Goal: Task Accomplishment & Management: Complete application form

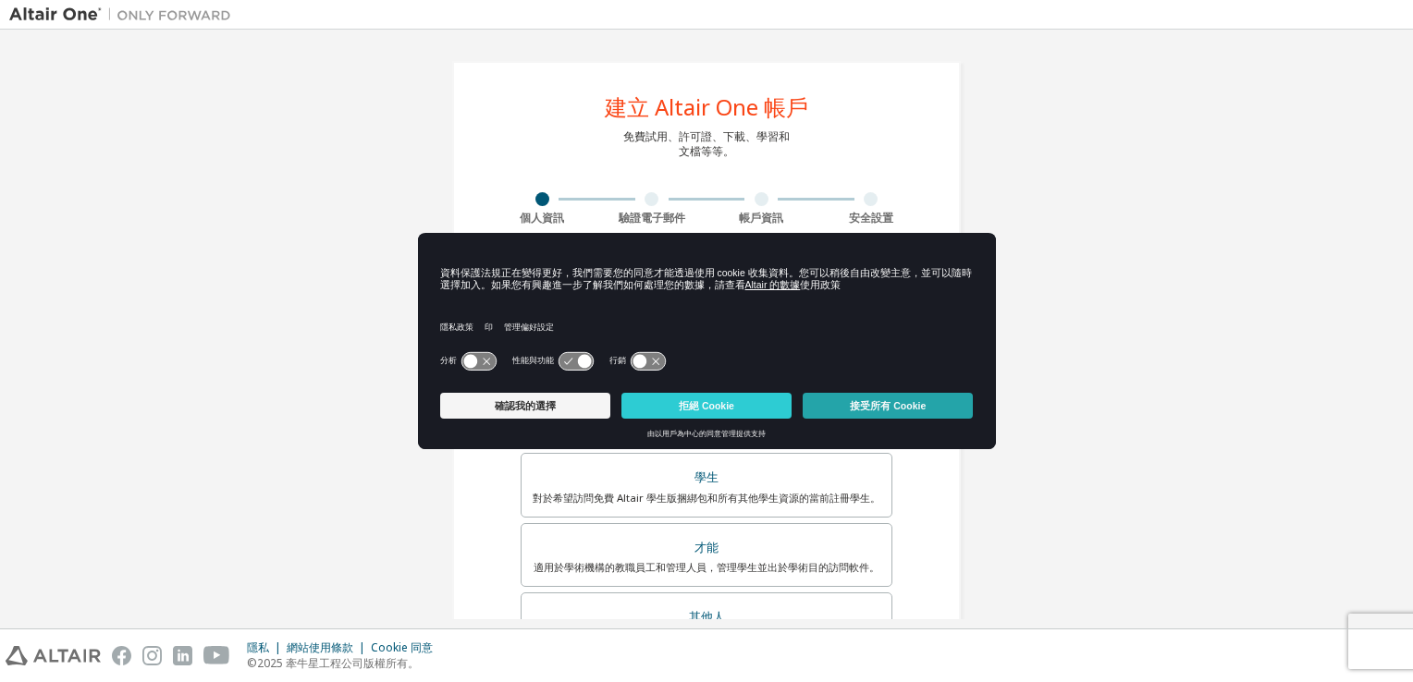
click at [884, 414] on button "接受所有 Cookie" at bounding box center [887, 406] width 170 height 26
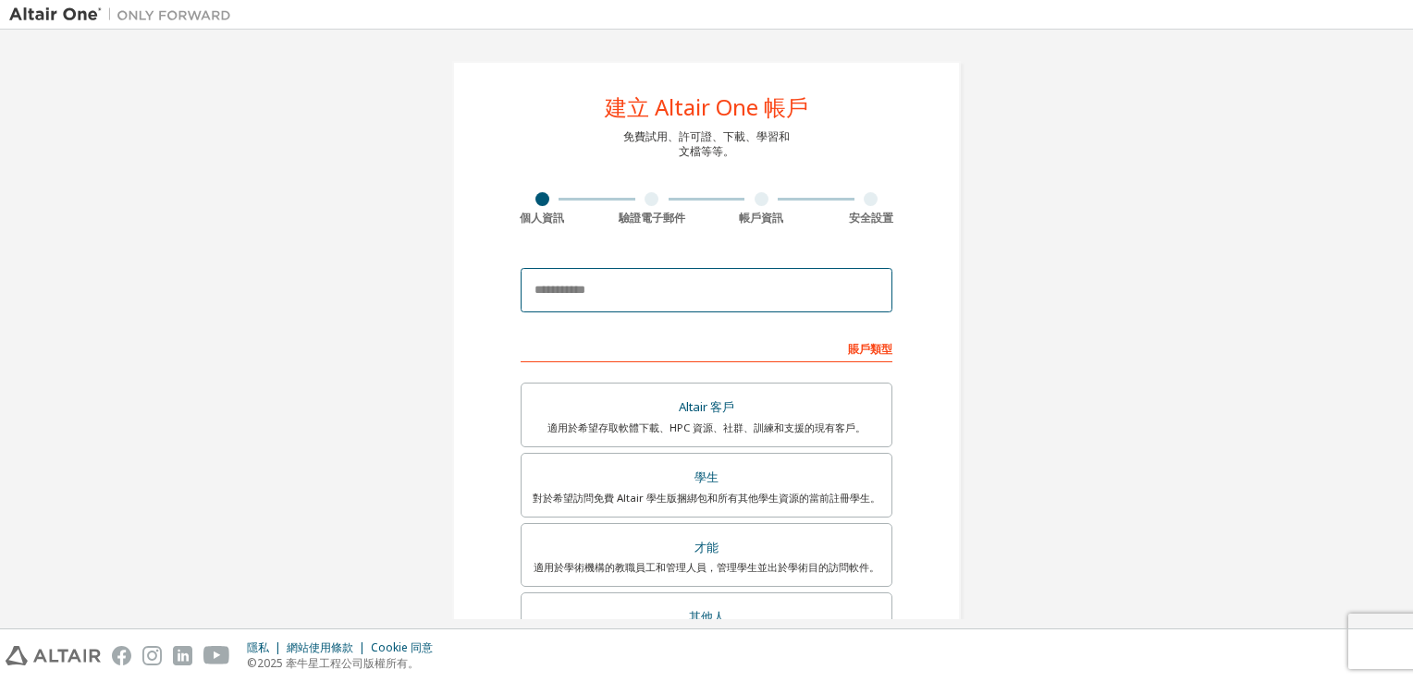
drag, startPoint x: 551, startPoint y: 273, endPoint x: 555, endPoint y: 262, distance: 11.7
click at [551, 273] on input "email" at bounding box center [706, 290] width 372 height 44
click at [671, 285] on input "email" at bounding box center [706, 290] width 372 height 44
paste input "**********"
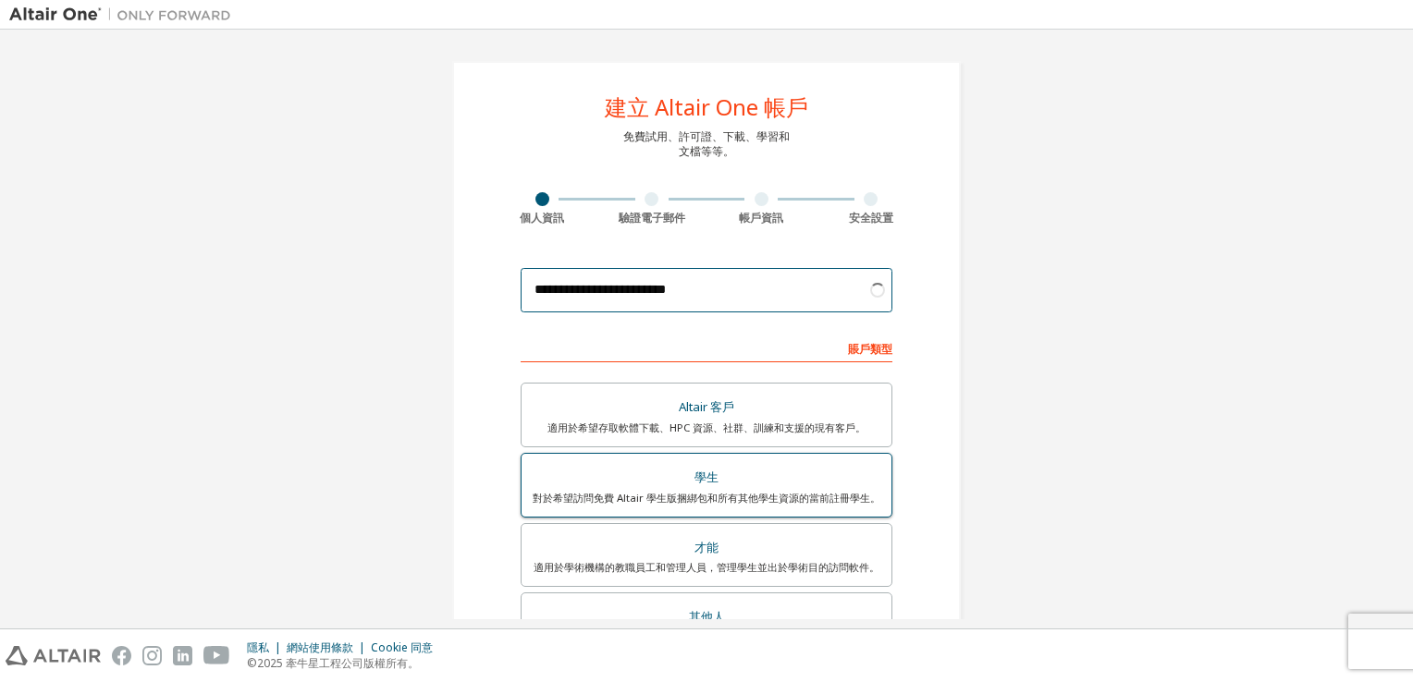
type input "**********"
click at [803, 502] on div "對於希望訪問免費 Altair 學生版捆綁包和所有其他學生資源的當前註冊學生。" at bounding box center [706, 498] width 348 height 15
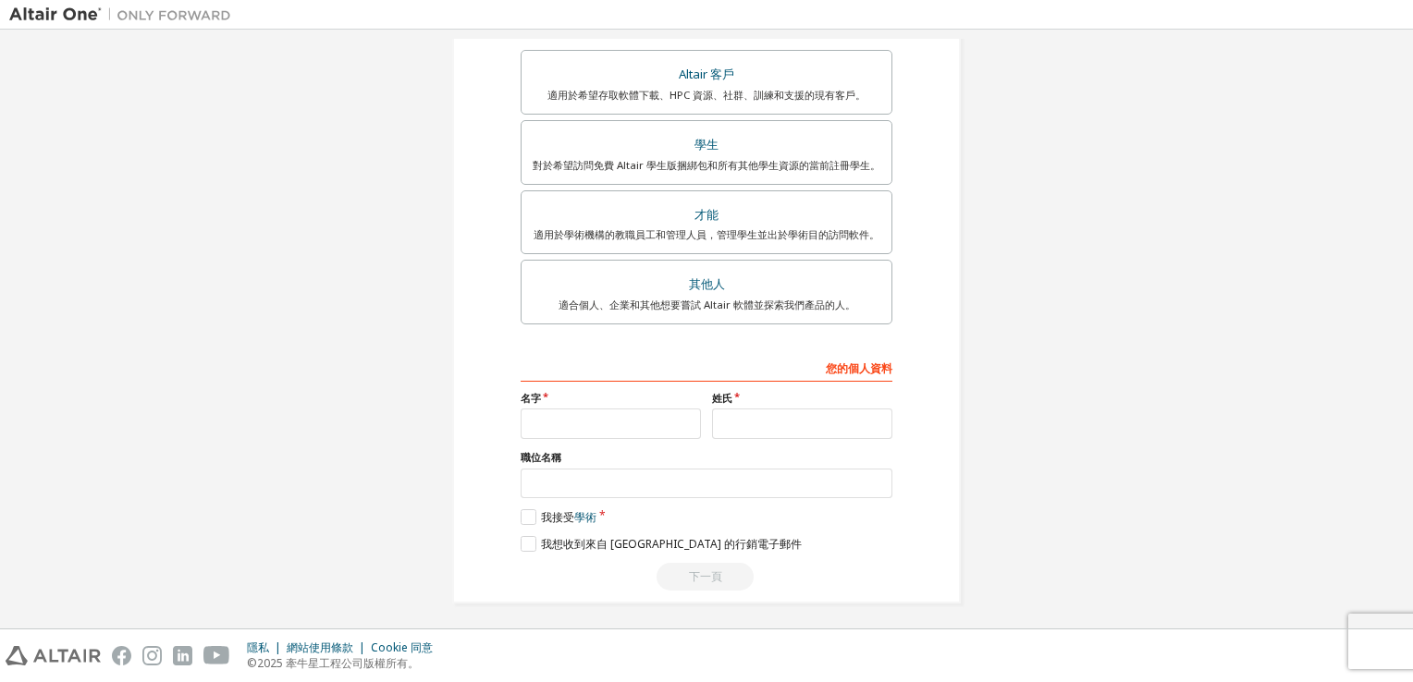
scroll to position [335, 0]
click at [606, 427] on input "text" at bounding box center [610, 422] width 180 height 31
type input "*"
type input "**"
type input "*"
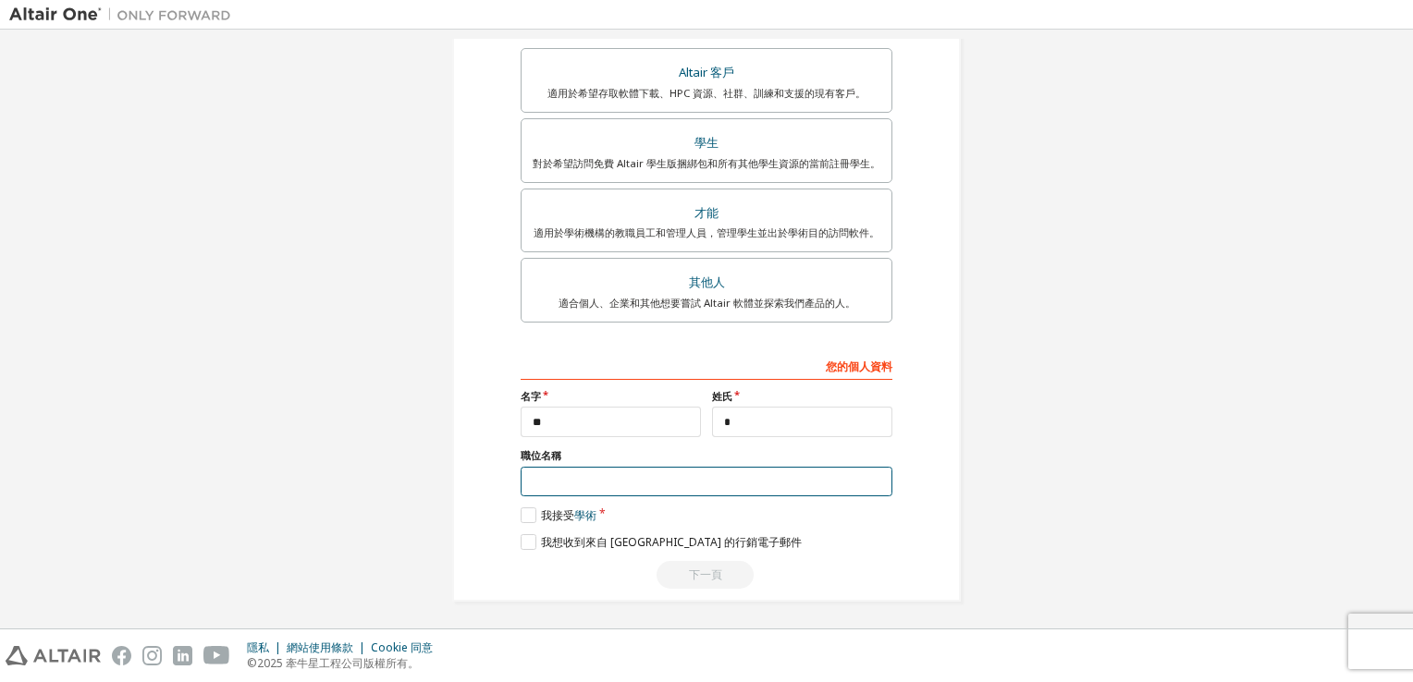
click at [788, 475] on input "text" at bounding box center [706, 482] width 372 height 31
click at [520, 515] on label "我接受 學術" at bounding box center [558, 516] width 76 height 16
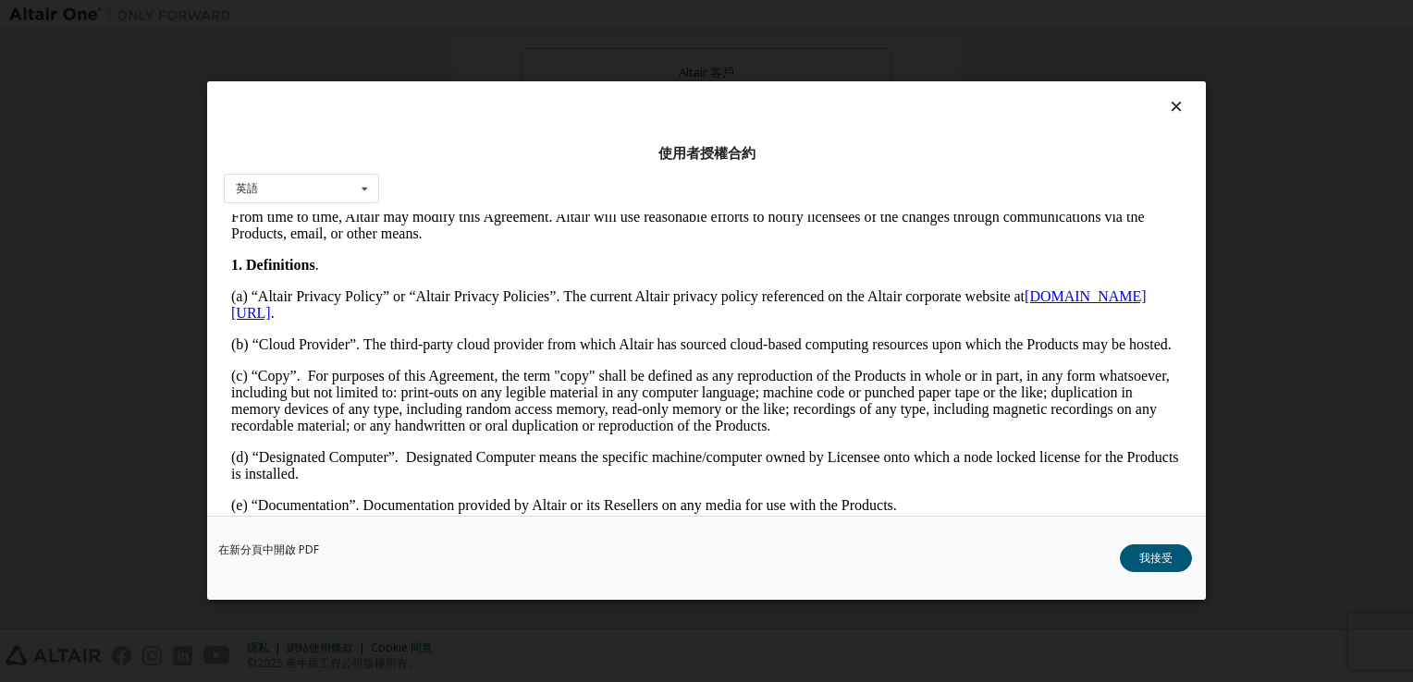
scroll to position [647, 0]
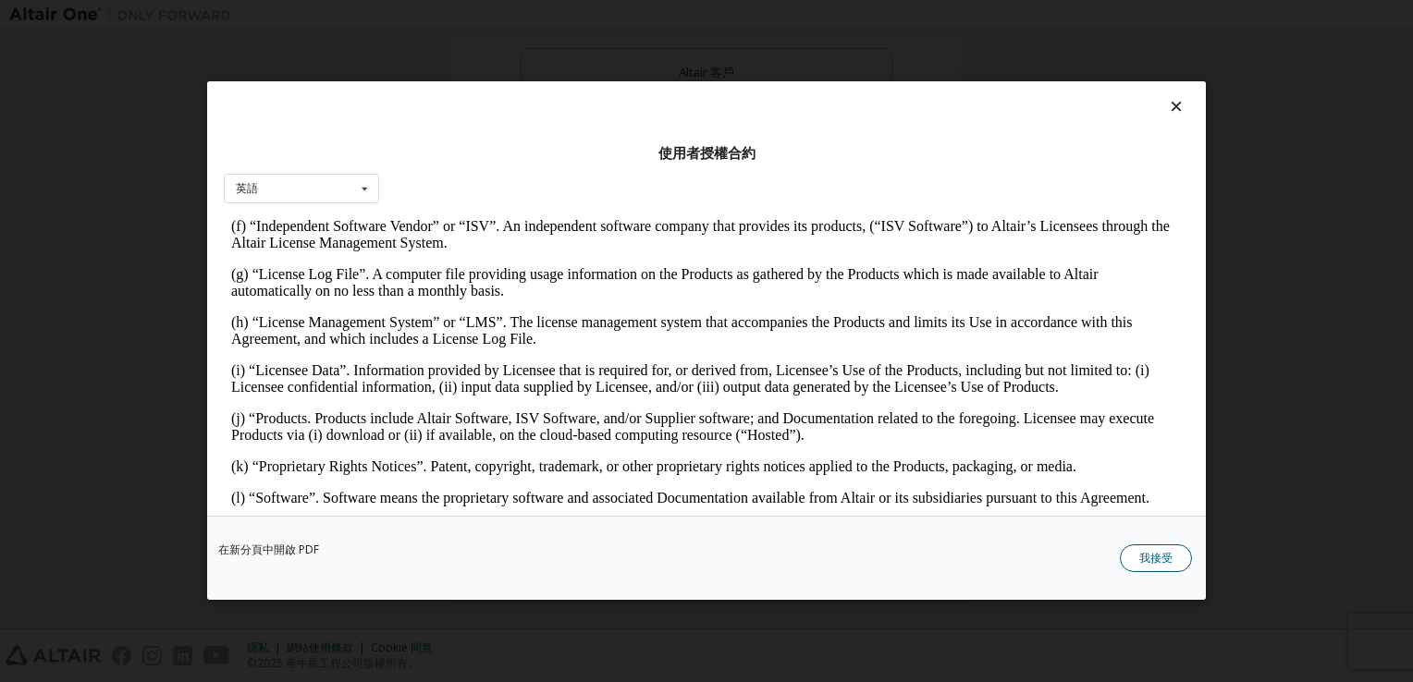
click at [1146, 557] on button "我接受" at bounding box center [1156, 559] width 72 height 28
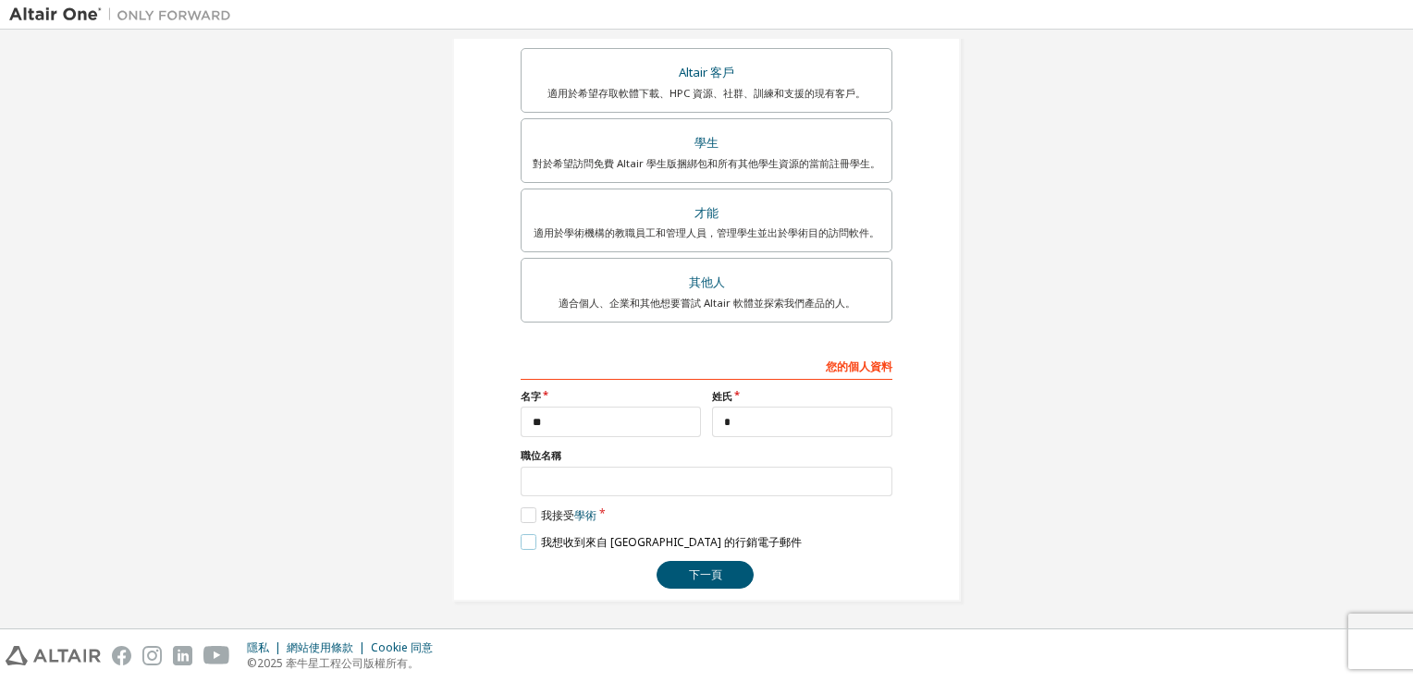
click at [523, 538] on label "我想收到來自 [GEOGRAPHIC_DATA] 的行銷電子郵件" at bounding box center [660, 542] width 281 height 16
click at [545, 483] on input "text" at bounding box center [706, 482] width 372 height 31
type input "*"
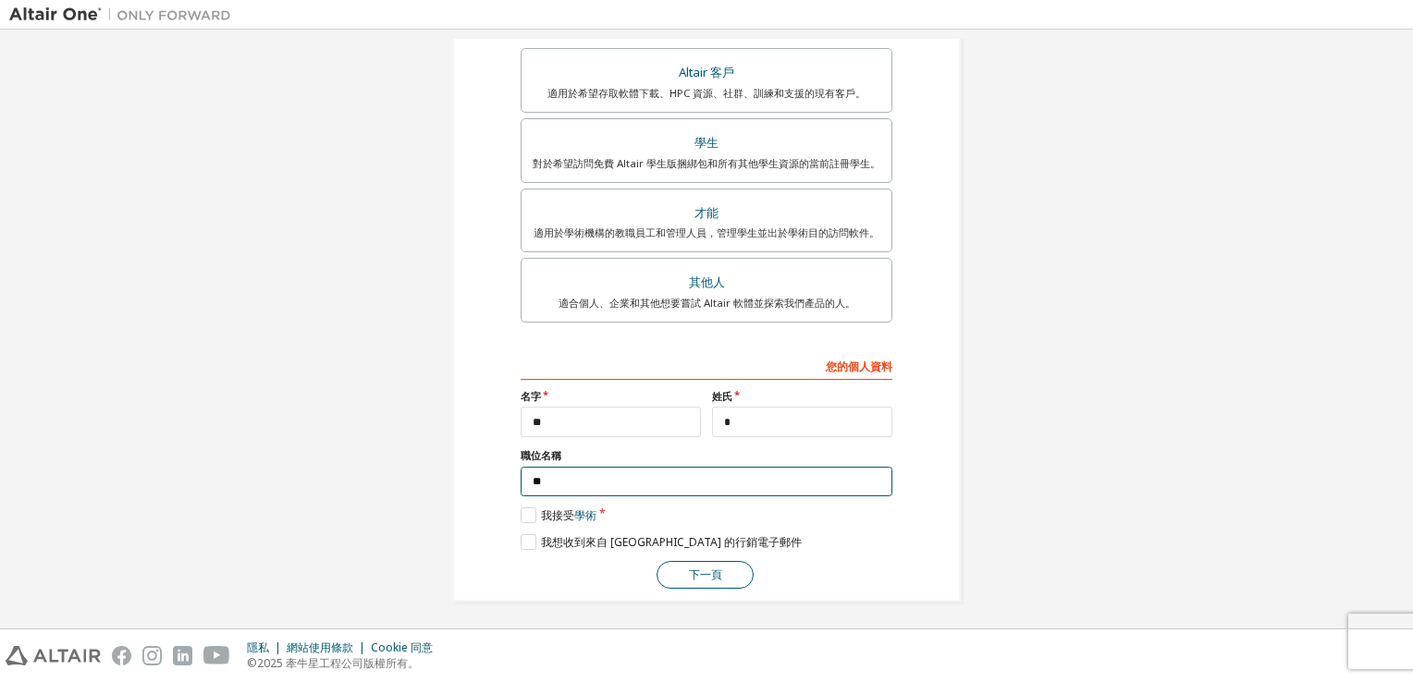
type input "**"
click at [707, 575] on button "下一頁" at bounding box center [704, 575] width 97 height 28
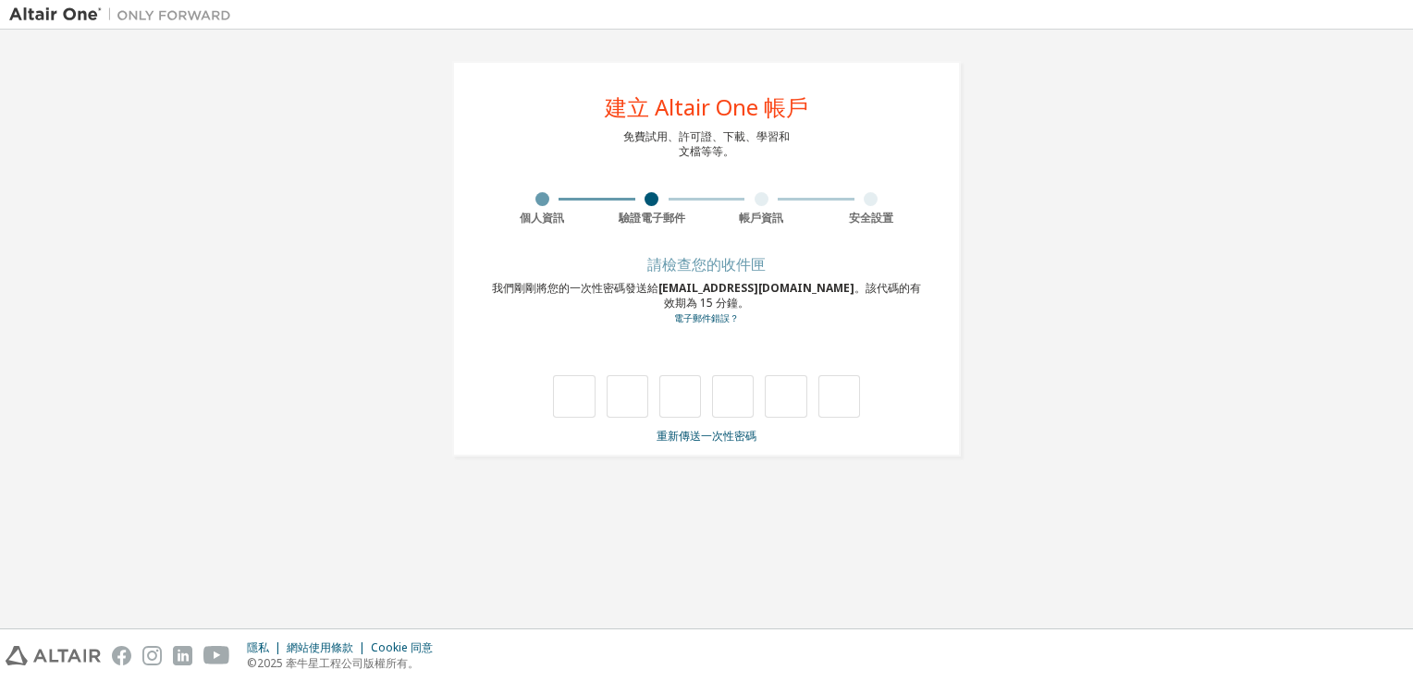
type input "*"
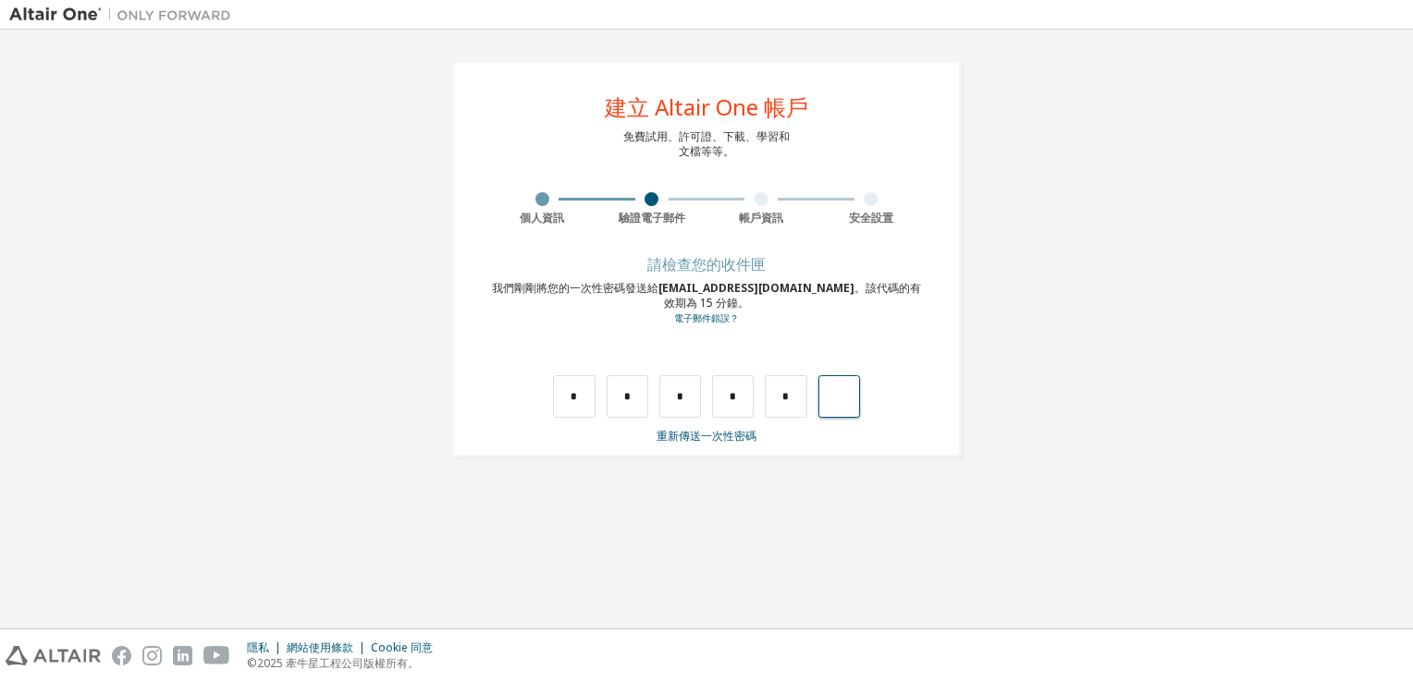
type input "*"
click at [566, 394] on input "text" at bounding box center [574, 396] width 42 height 43
type input "*"
click at [638, 401] on input "*" at bounding box center [627, 396] width 42 height 43
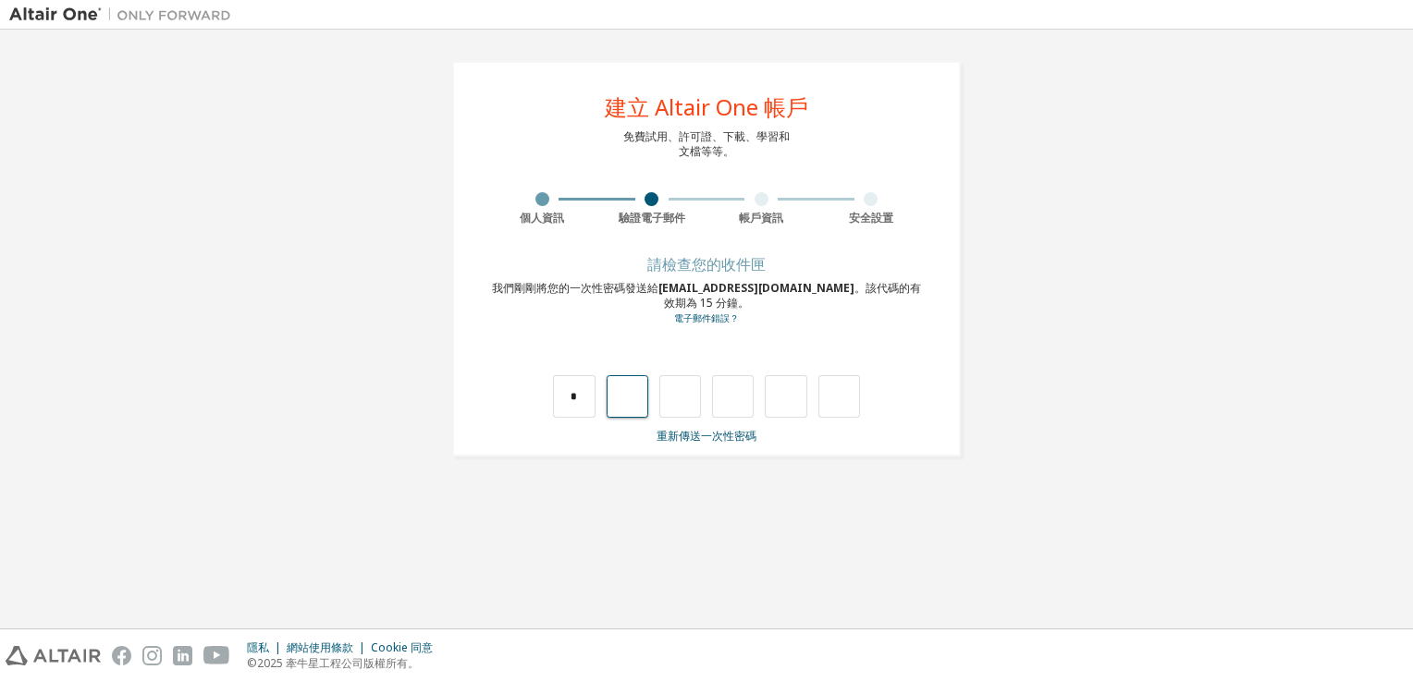
type input "*"
click at [743, 390] on input "*" at bounding box center [733, 396] width 42 height 43
type input "*"
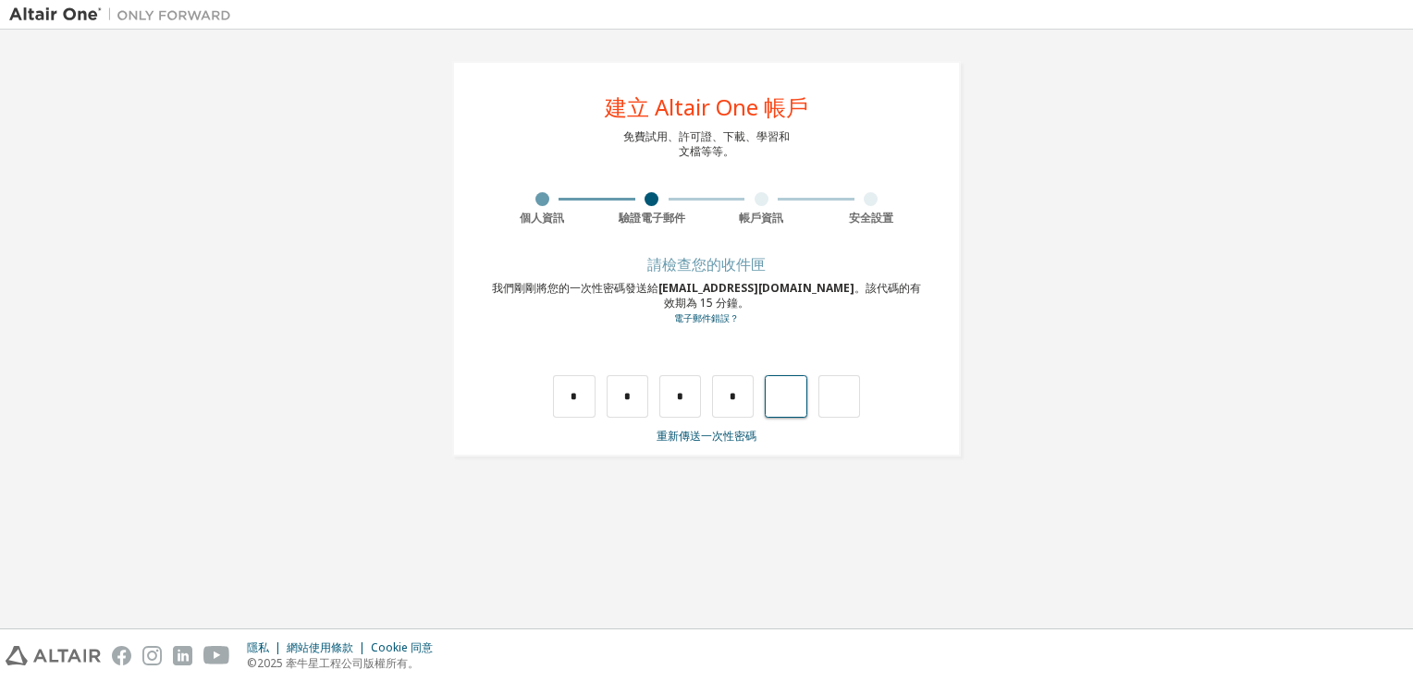
type input "*"
click at [570, 398] on input "text" at bounding box center [574, 396] width 42 height 43
type input "*"
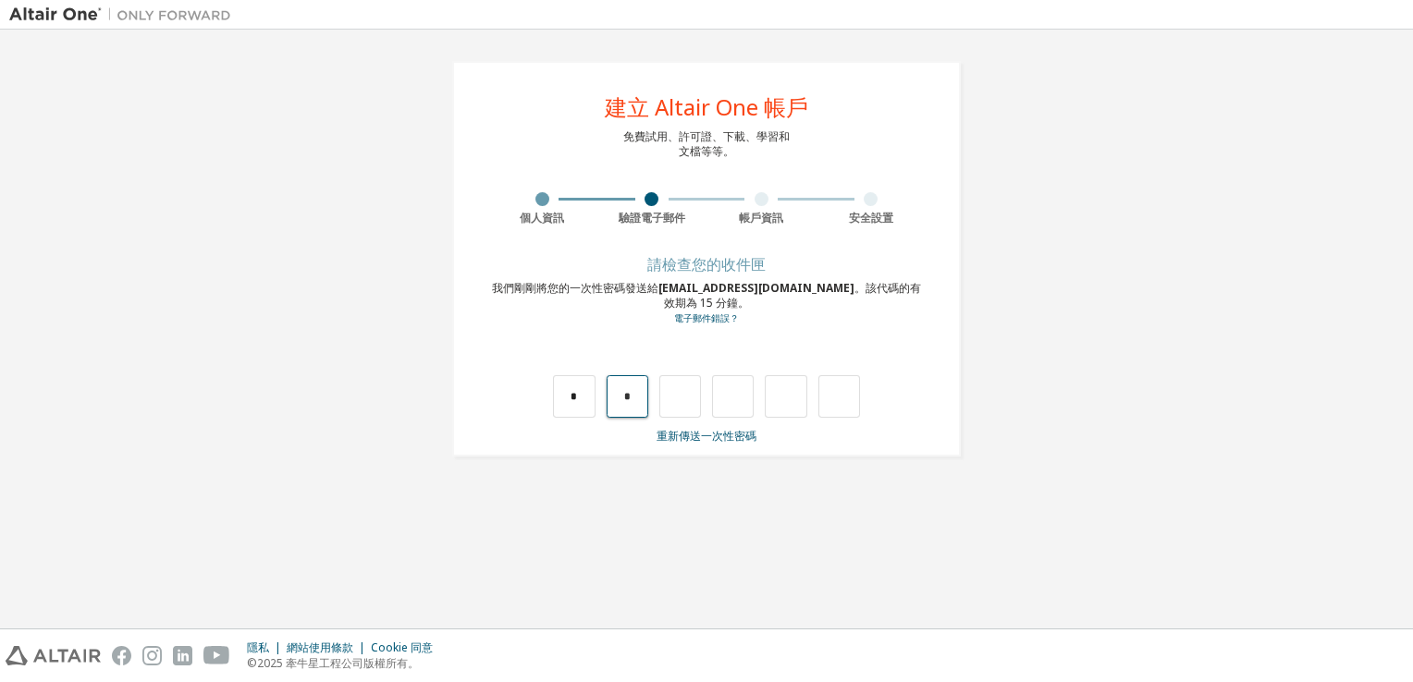
click at [626, 394] on input "*" at bounding box center [627, 396] width 42 height 43
click at [632, 398] on input "*" at bounding box center [627, 396] width 42 height 43
type input "*"
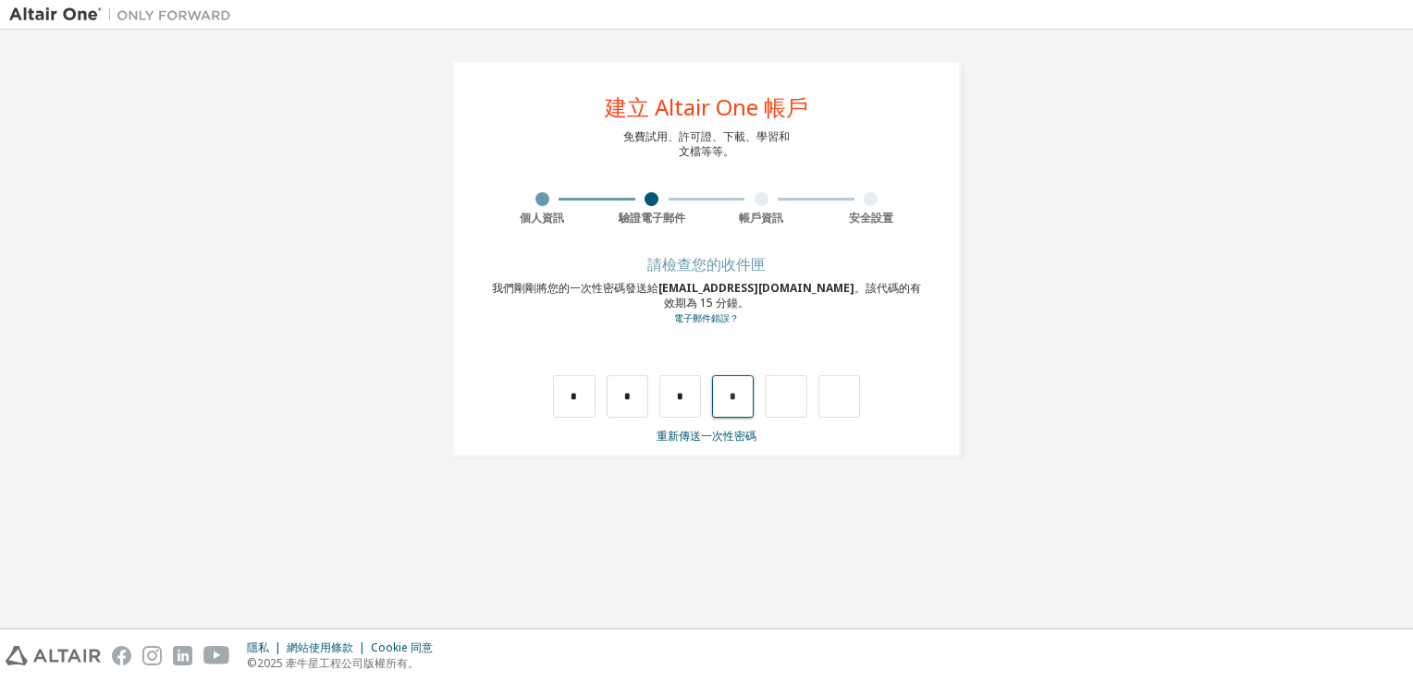
click at [737, 401] on input "*" at bounding box center [733, 396] width 42 height 43
type input "*"
click at [832, 400] on input "text" at bounding box center [839, 396] width 42 height 43
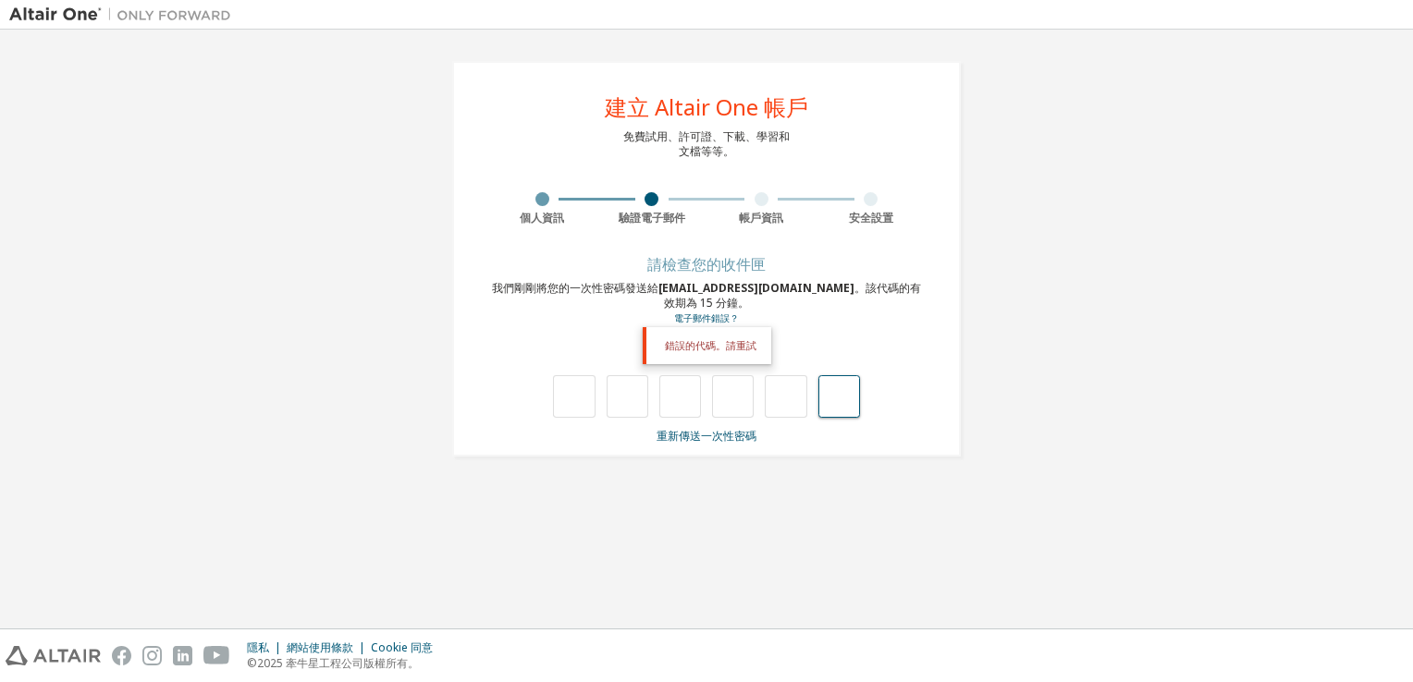
type input "*"
click at [578, 394] on input "text" at bounding box center [574, 396] width 42 height 43
type input "*"
click at [635, 402] on input "*" at bounding box center [627, 396] width 42 height 43
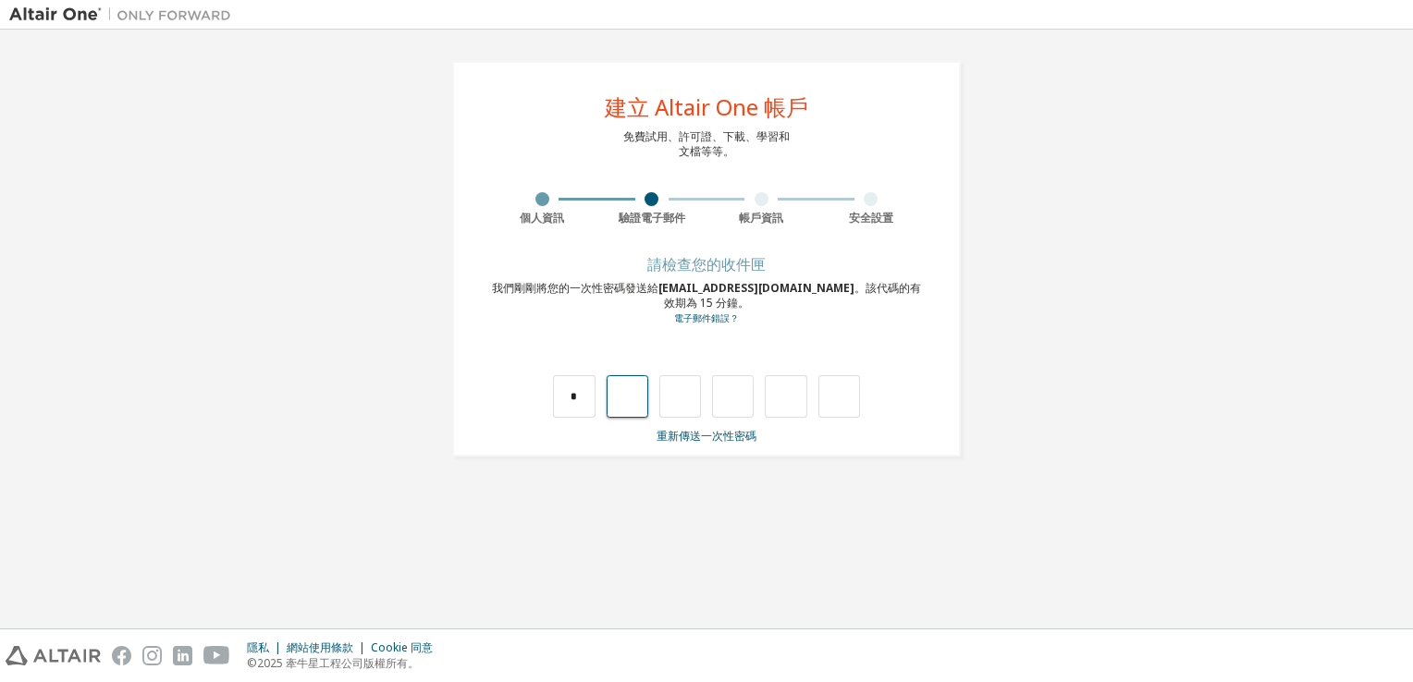
click at [622, 402] on input "text" at bounding box center [627, 396] width 42 height 43
type input "*"
click at [683, 401] on input "*" at bounding box center [680, 396] width 42 height 43
type input "*"
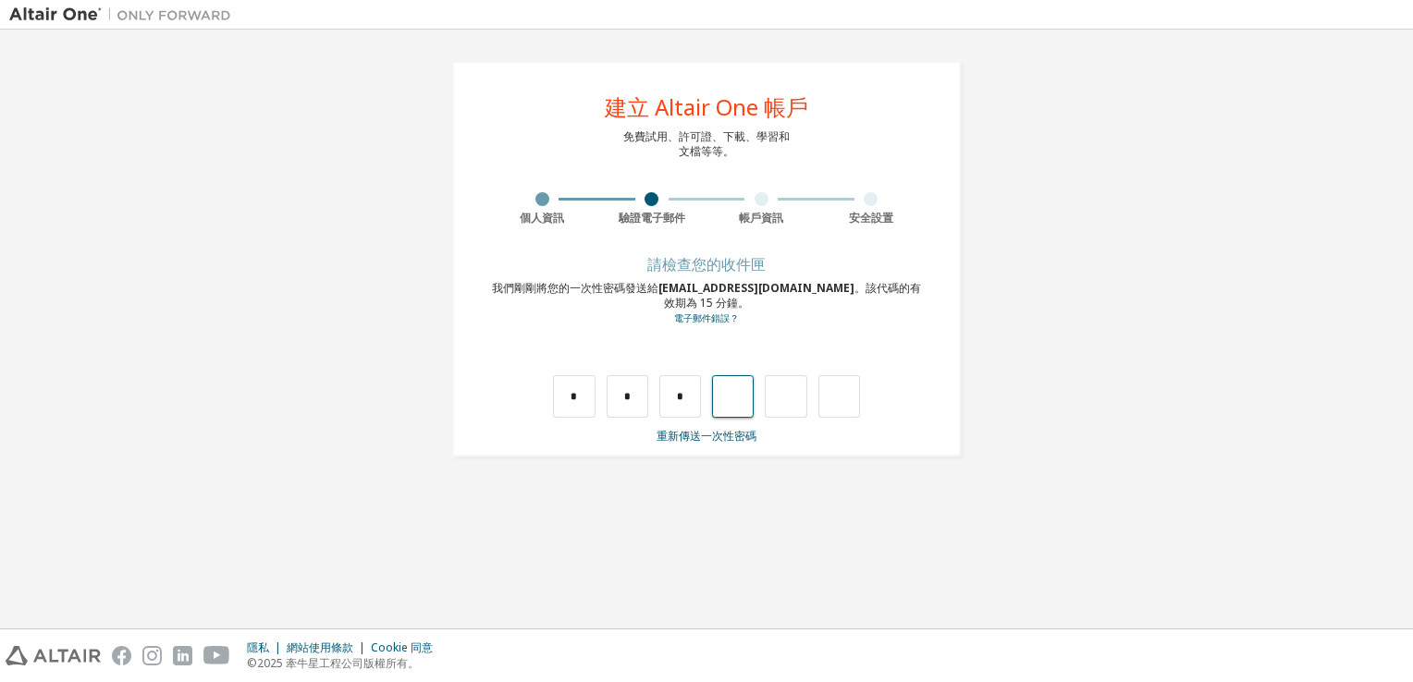
type input "*"
click at [790, 412] on input "*" at bounding box center [786, 396] width 42 height 43
click at [777, 407] on input "text" at bounding box center [786, 396] width 42 height 43
type input "*"
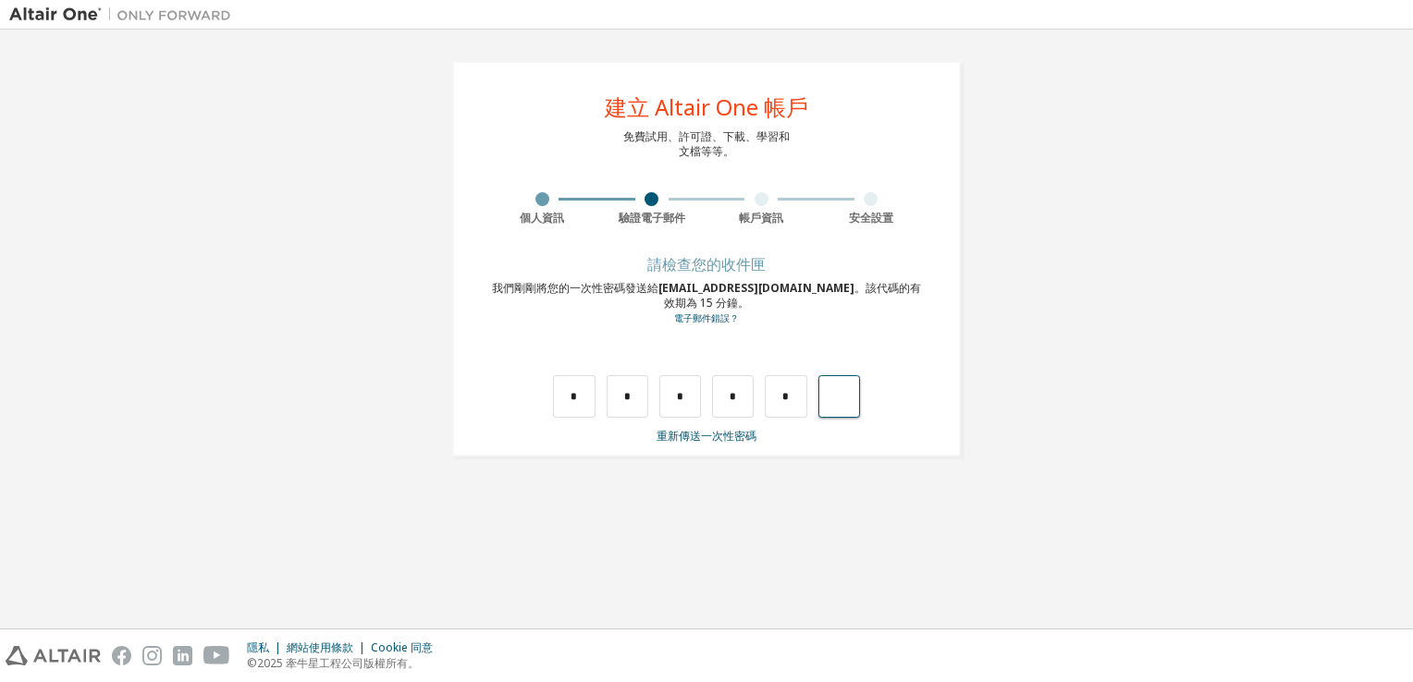
type input "*"
click at [566, 367] on div "錯誤的代碼。請重試" at bounding box center [706, 377] width 438 height 80
click at [595, 412] on div at bounding box center [706, 396] width 307 height 43
type input "*"
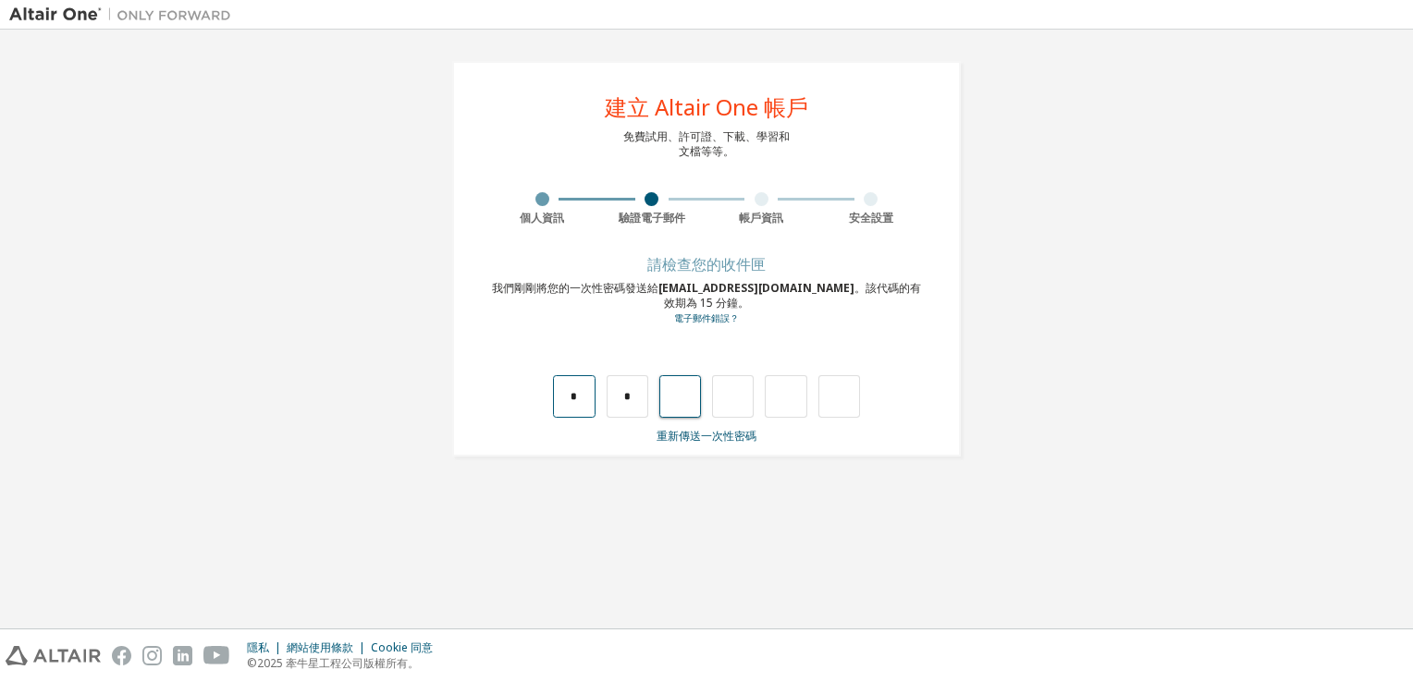
type input "*"
click at [738, 405] on input "*" at bounding box center [733, 396] width 42 height 43
type input "*"
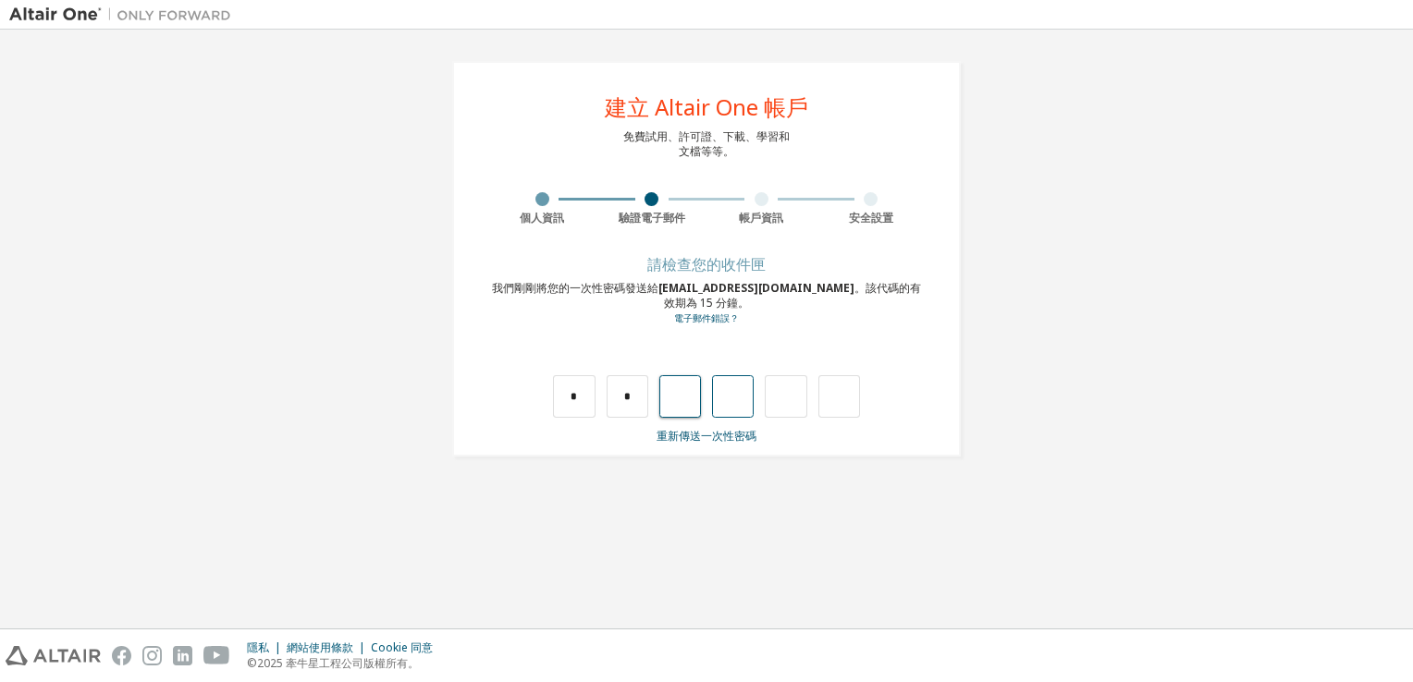
type input "*"
click at [743, 396] on input "*" at bounding box center [733, 396] width 42 height 43
click at [628, 394] on input "text" at bounding box center [627, 396] width 42 height 43
type input "*"
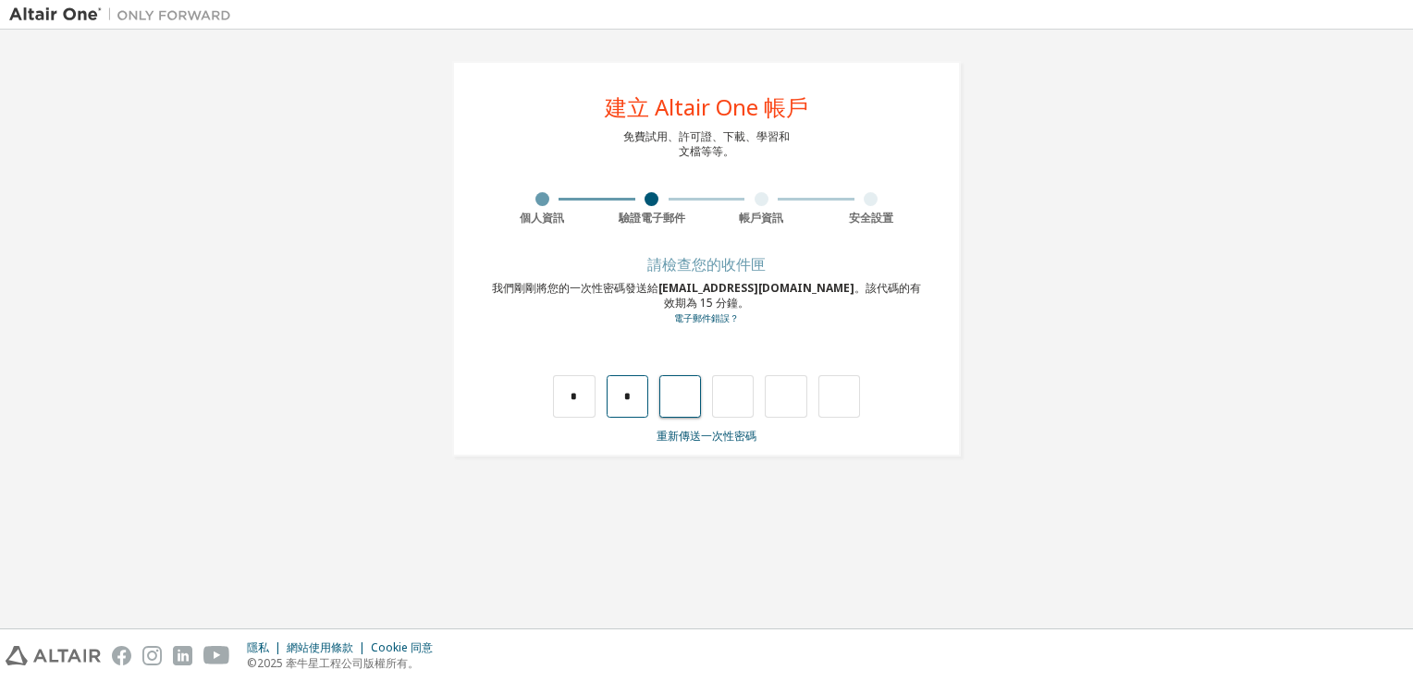
type input "*"
click at [693, 397] on input "*" at bounding box center [680, 396] width 42 height 43
type input "*"
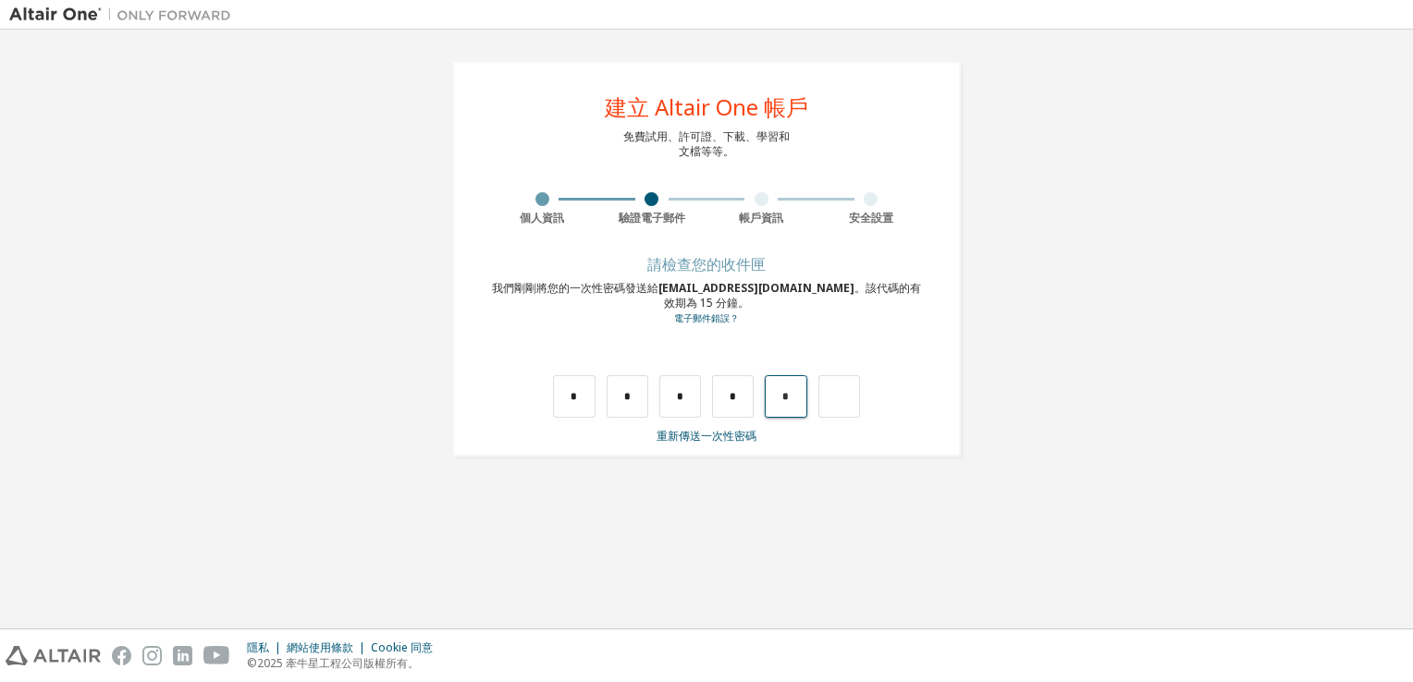
click at [791, 401] on input "*" at bounding box center [786, 396] width 42 height 43
type input "*"
